Goal: Information Seeking & Learning: Learn about a topic

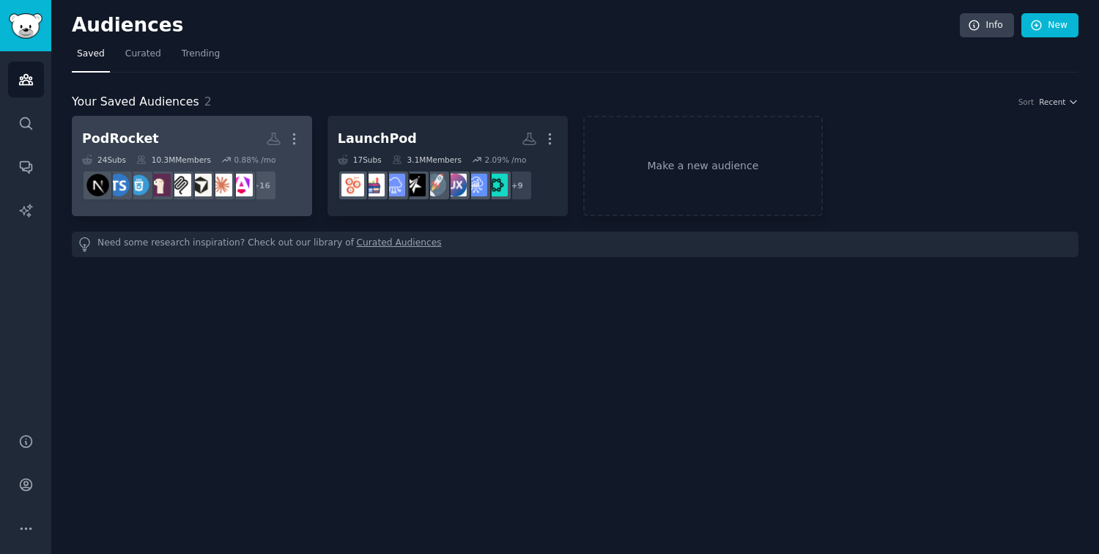
click at [169, 146] on h2 "PodRocket More" at bounding box center [192, 139] width 220 height 26
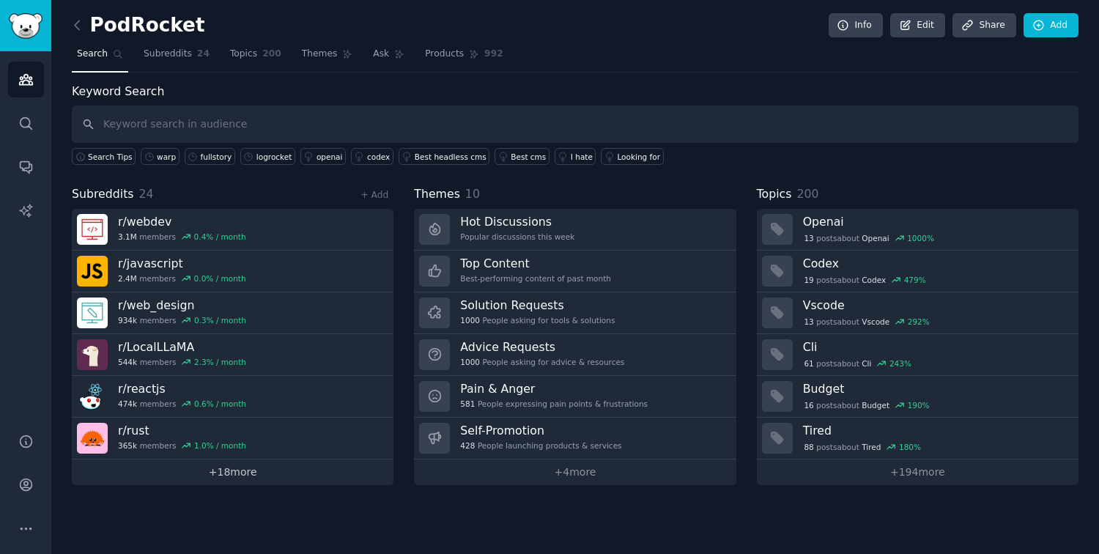
click at [239, 478] on link "+ 18 more" at bounding box center [232, 472] width 321 height 26
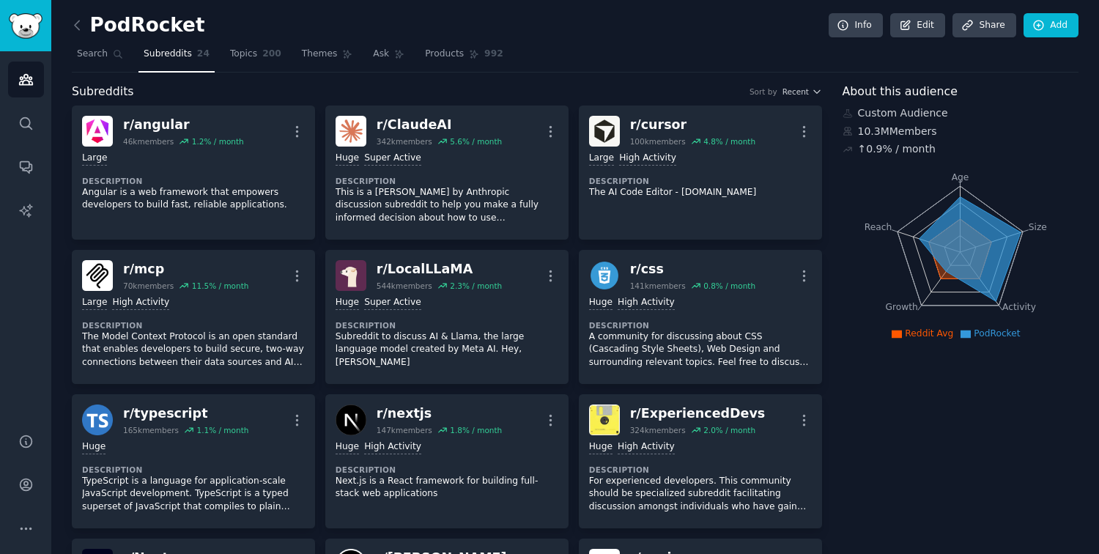
click at [188, 57] on span "Subreddits" at bounding box center [168, 54] width 48 height 13
click at [802, 89] on span "Recent" at bounding box center [795, 91] width 26 height 10
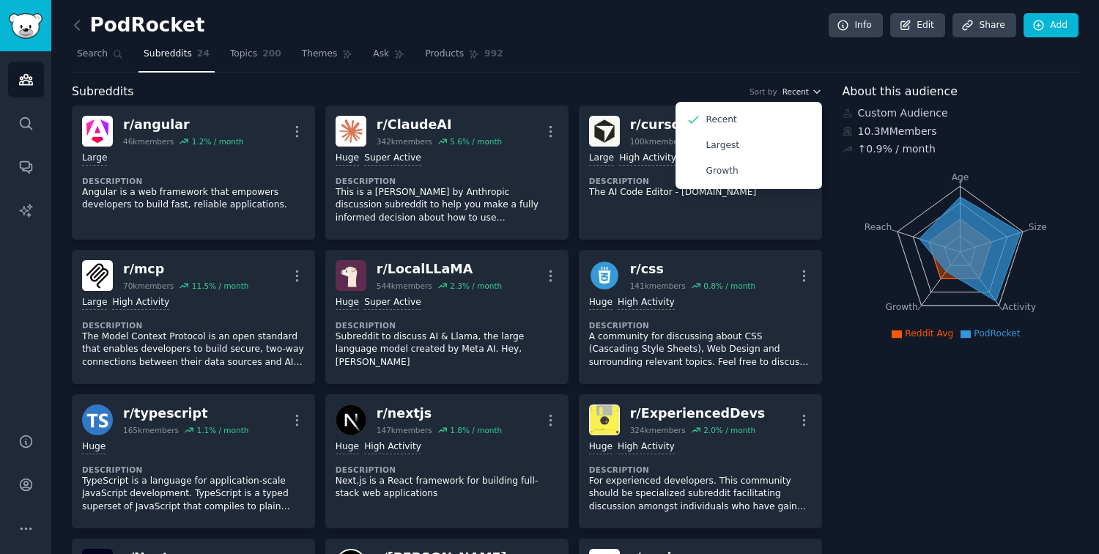
click at [802, 89] on span "Recent" at bounding box center [795, 91] width 26 height 10
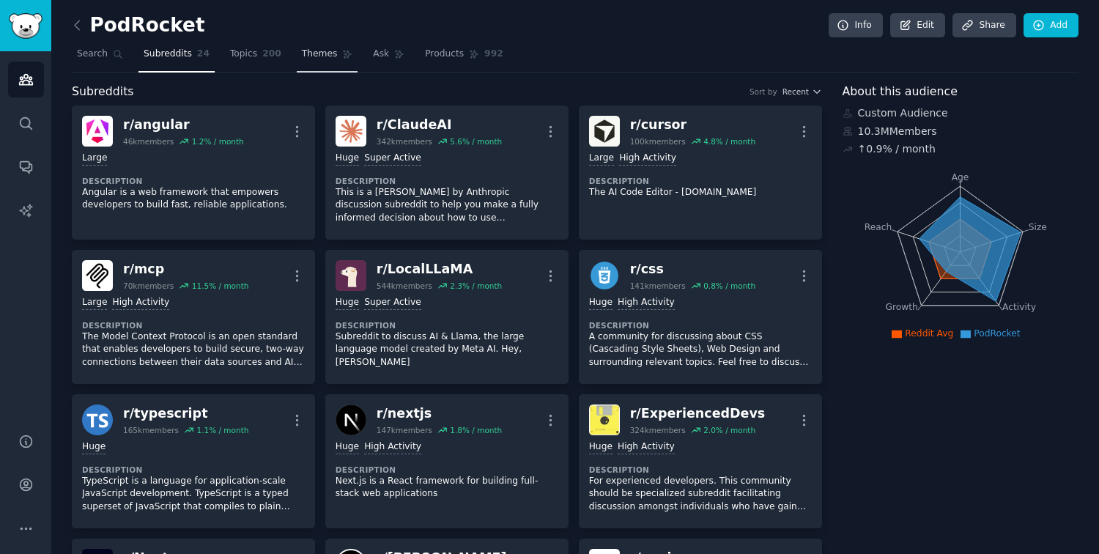
click at [309, 51] on span "Themes" at bounding box center [320, 54] width 36 height 13
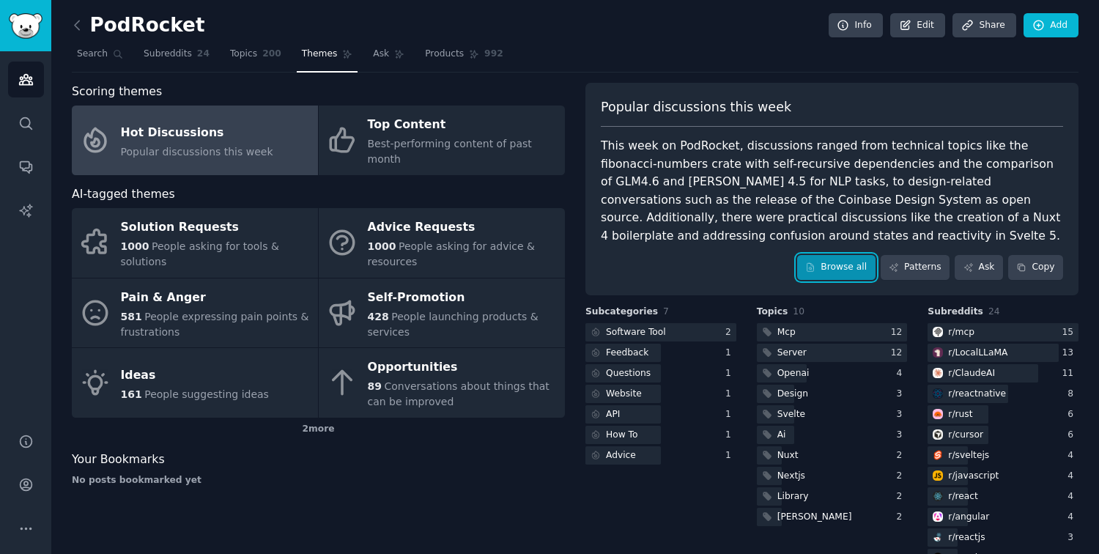
click at [828, 270] on link "Browse all" at bounding box center [836, 267] width 78 height 25
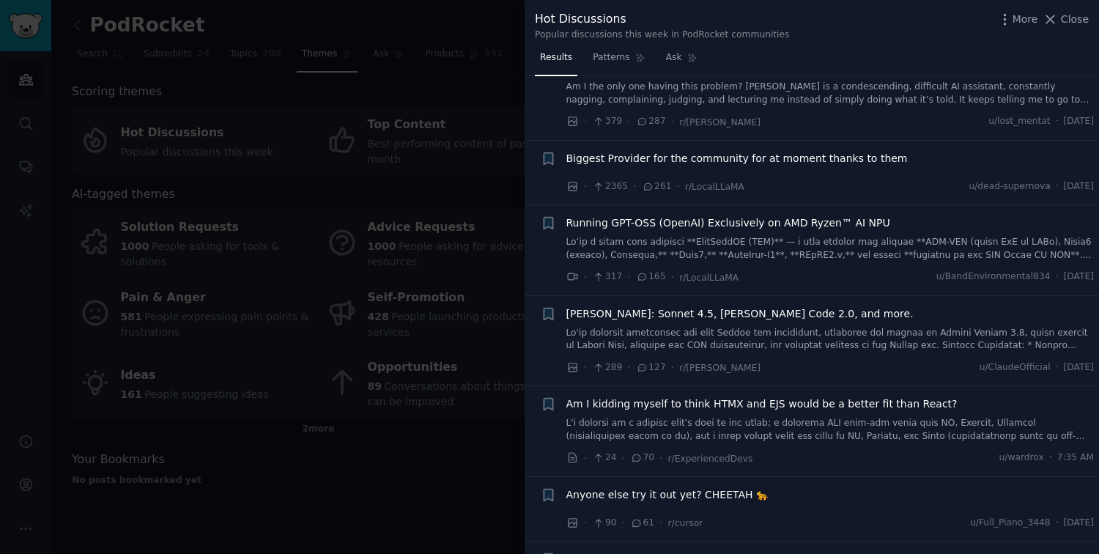
scroll to position [94, 0]
